Goal: Task Accomplishment & Management: Use online tool/utility

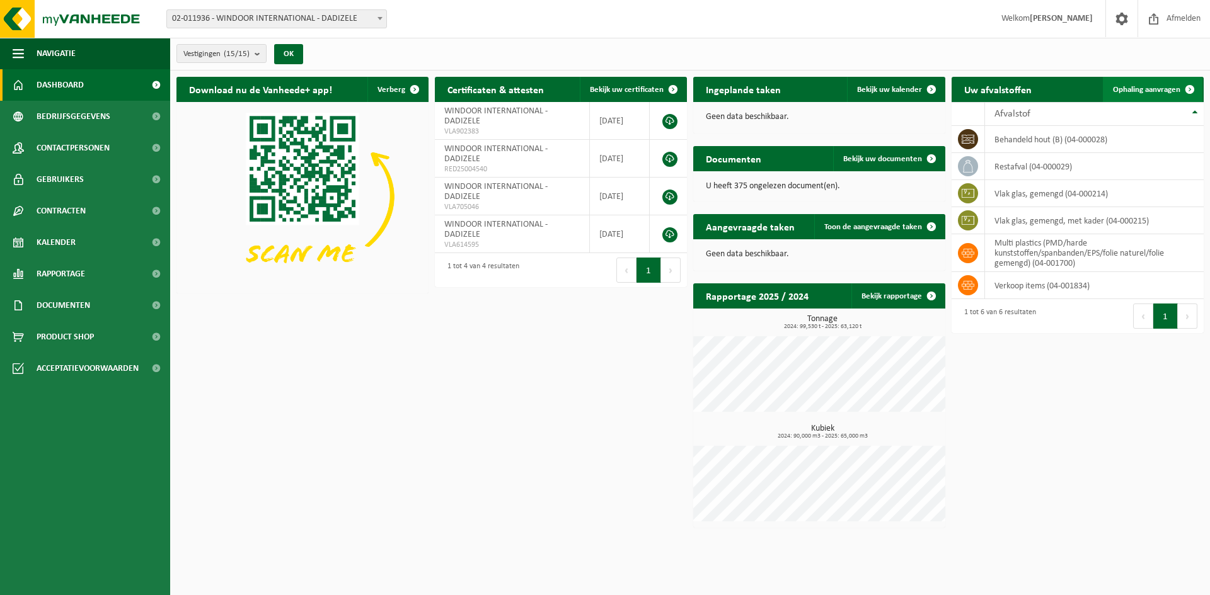
click at [1152, 89] on span "Ophaling aanvragen" at bounding box center [1146, 90] width 67 height 8
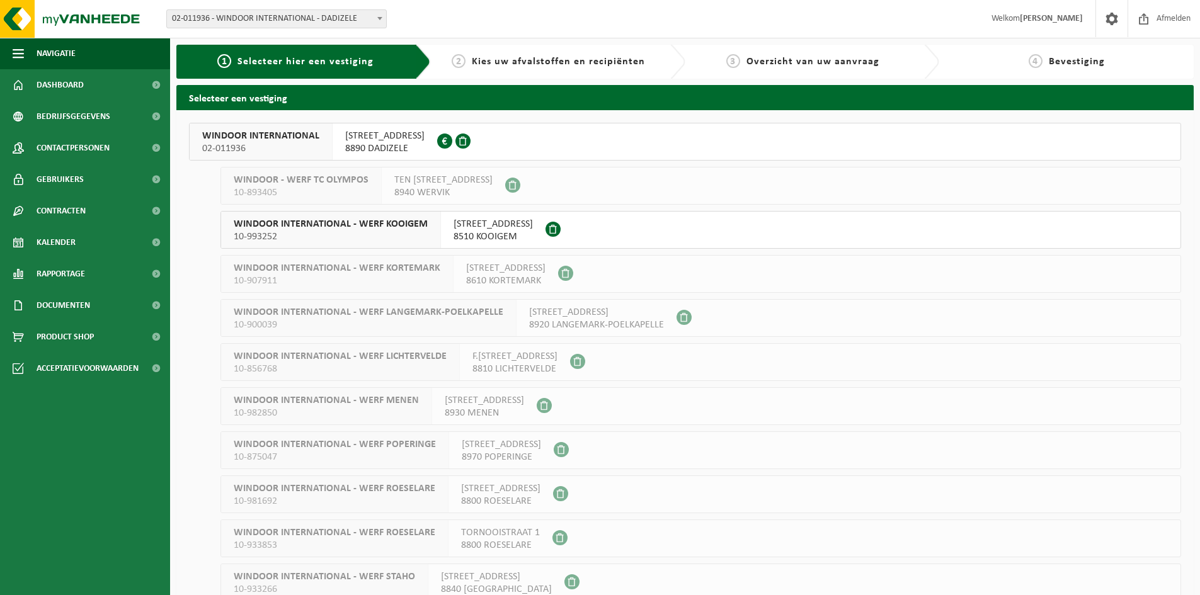
click at [248, 132] on span "WINDOOR INTERNATIONAL" at bounding box center [260, 136] width 117 height 13
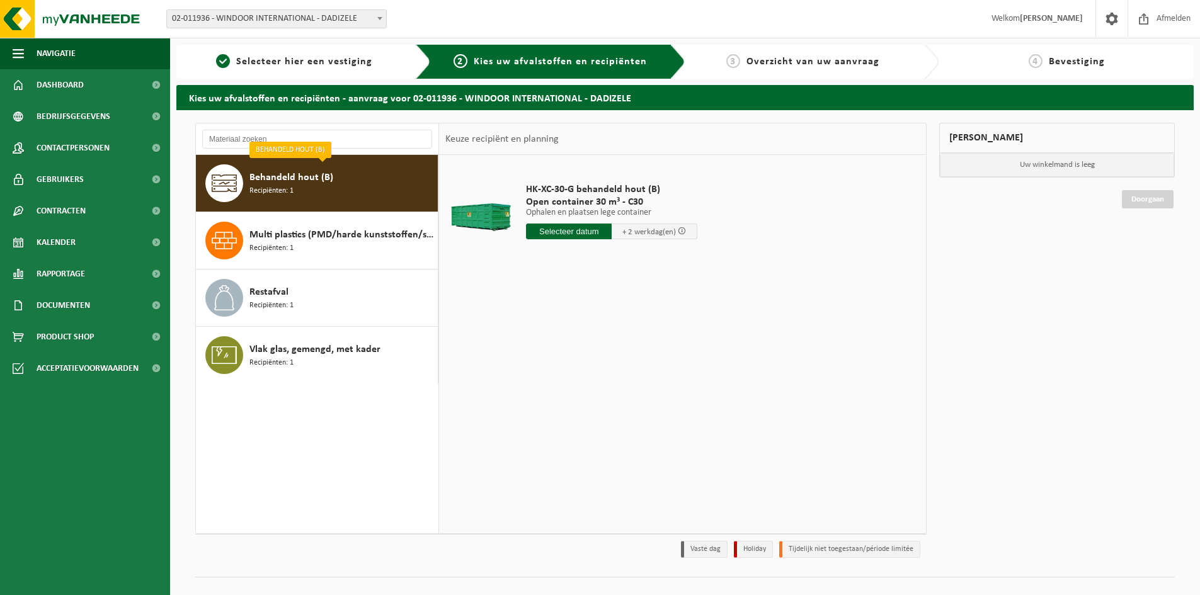
click at [274, 184] on span "Behandeld hout (B)" at bounding box center [292, 177] width 84 height 15
click at [594, 232] on input "text" at bounding box center [569, 232] width 86 height 16
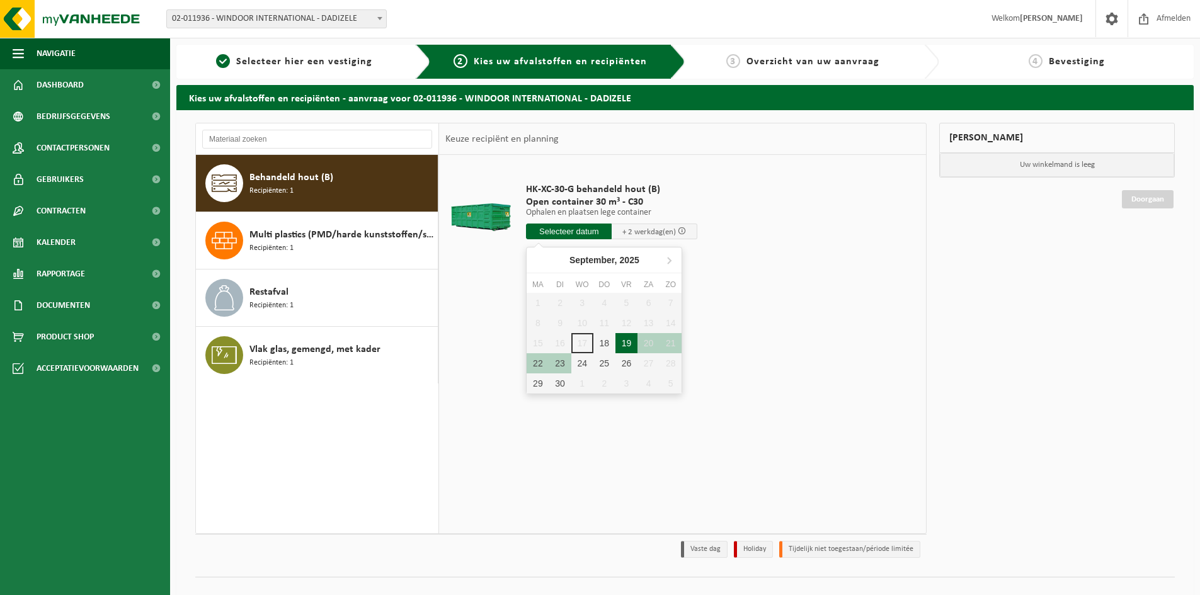
click at [627, 343] on div "19" at bounding box center [627, 343] width 22 height 20
type input "Van 2025-09-19"
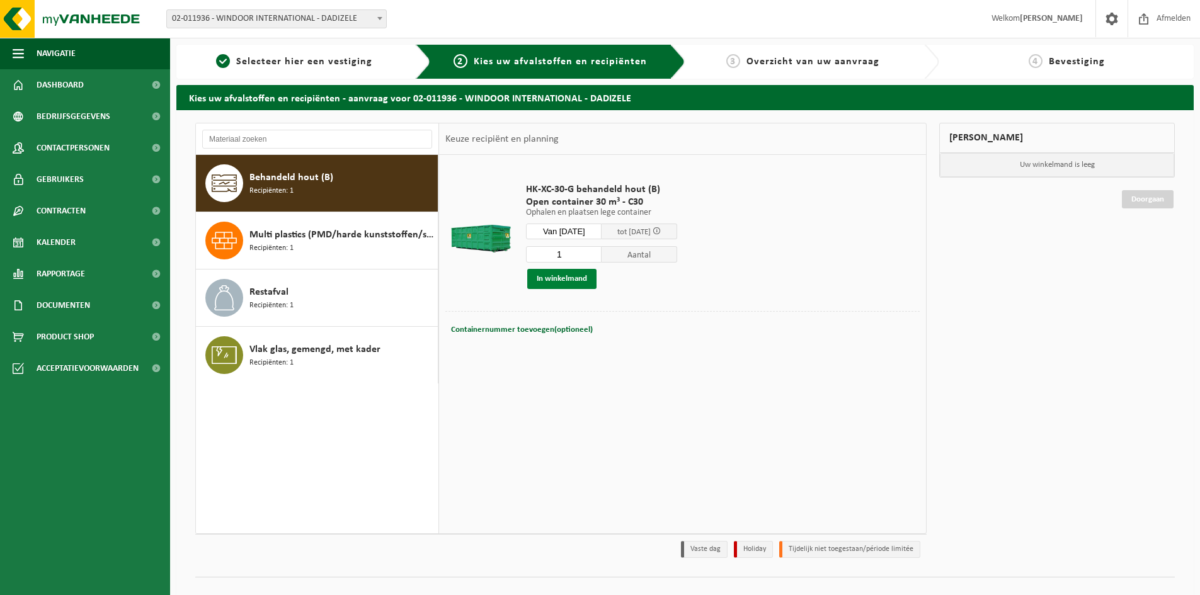
click at [582, 280] on button "In winkelmand" at bounding box center [561, 279] width 69 height 20
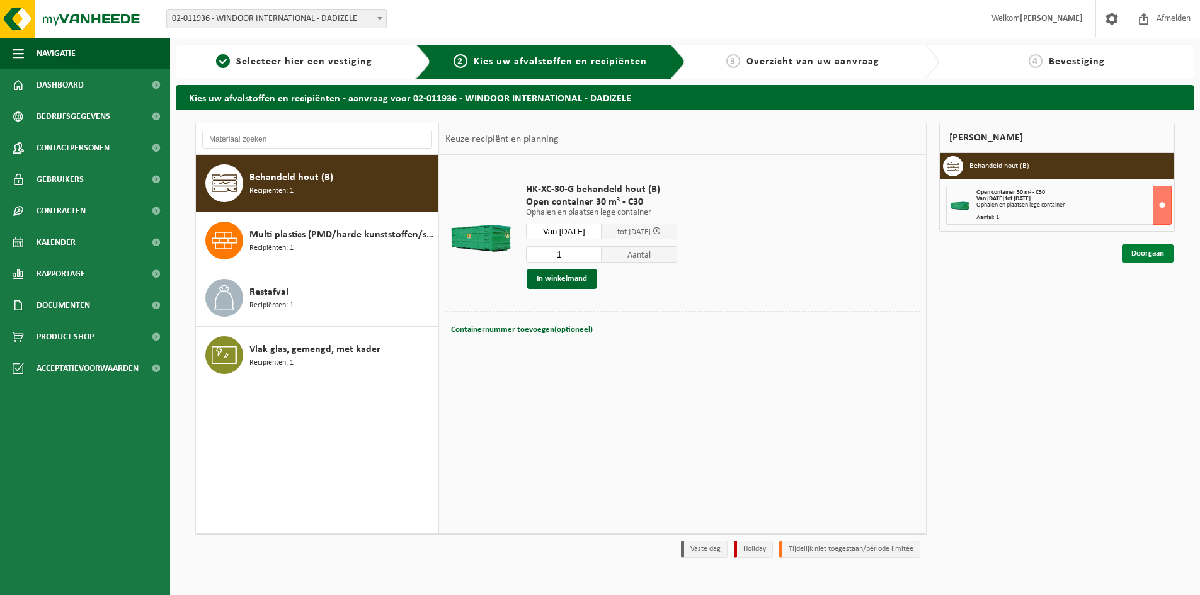
click at [1145, 251] on link "Doorgaan" at bounding box center [1148, 253] width 52 height 18
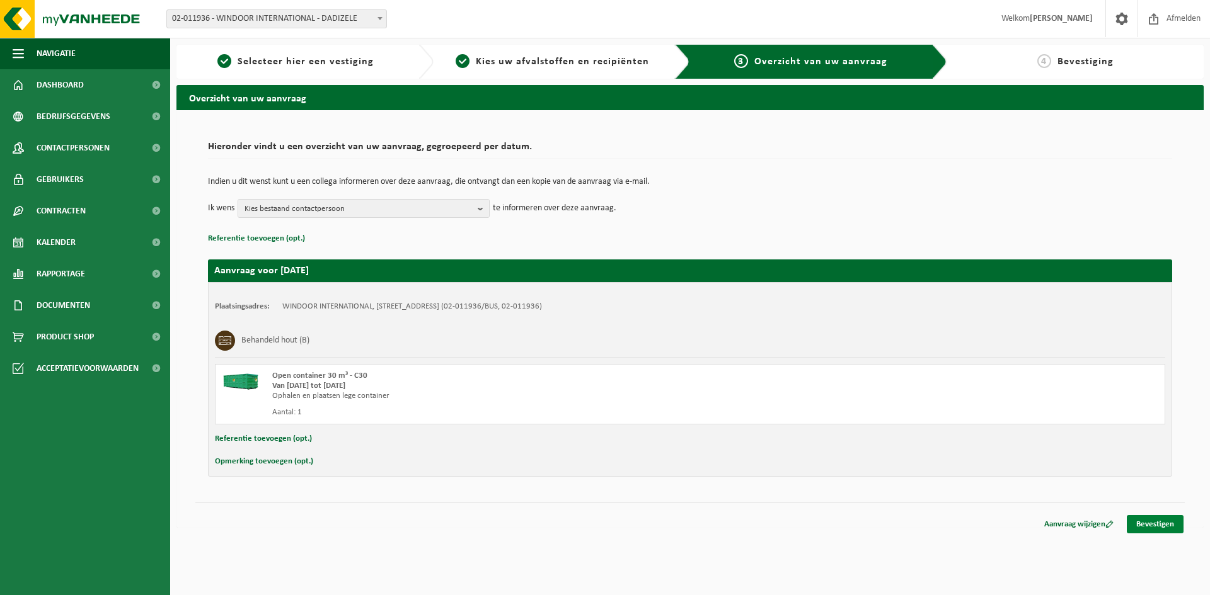
click at [1162, 523] on link "Bevestigen" at bounding box center [1155, 524] width 57 height 18
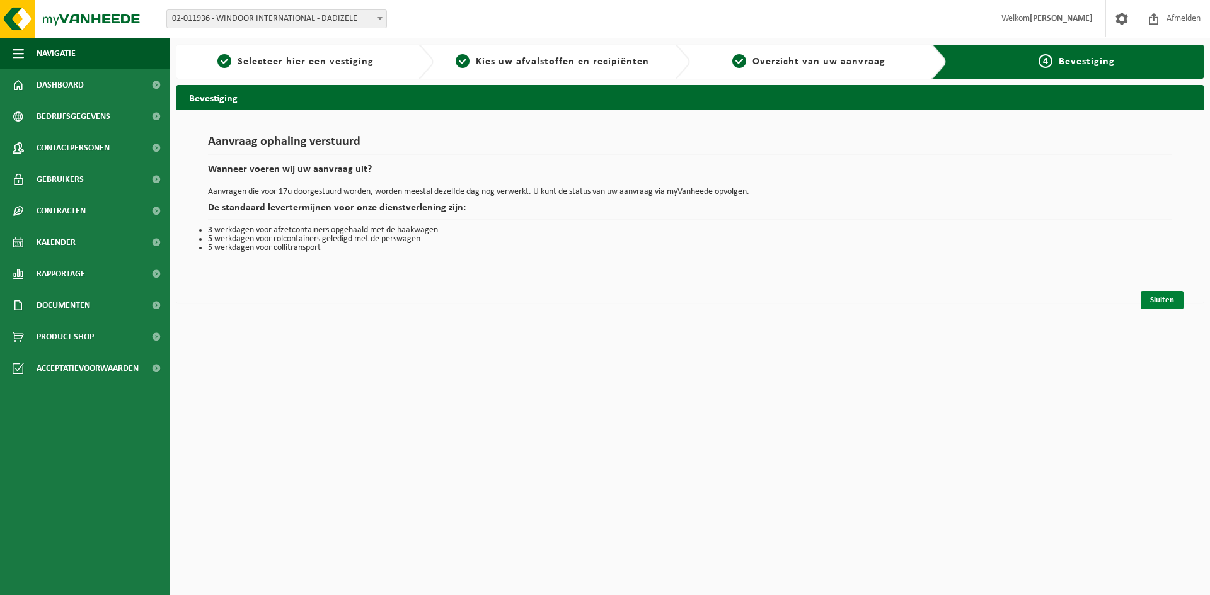
click at [1153, 297] on link "Sluiten" at bounding box center [1161, 300] width 43 height 18
